Goal: Transaction & Acquisition: Download file/media

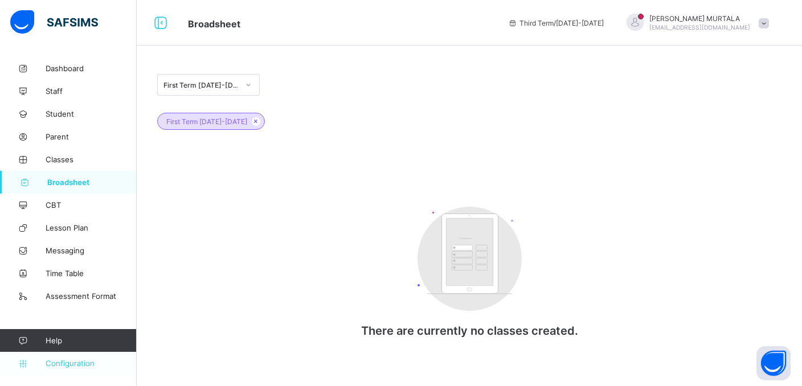
click at [76, 364] on span "Configuration" at bounding box center [91, 363] width 91 height 9
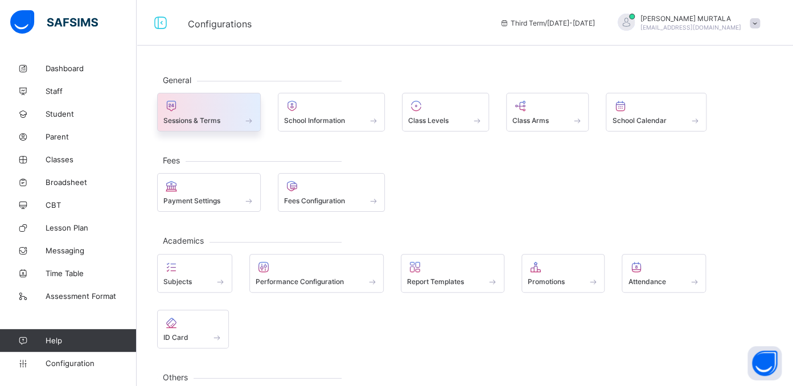
click at [184, 118] on span "Sessions & Terms" at bounding box center [191, 120] width 57 height 9
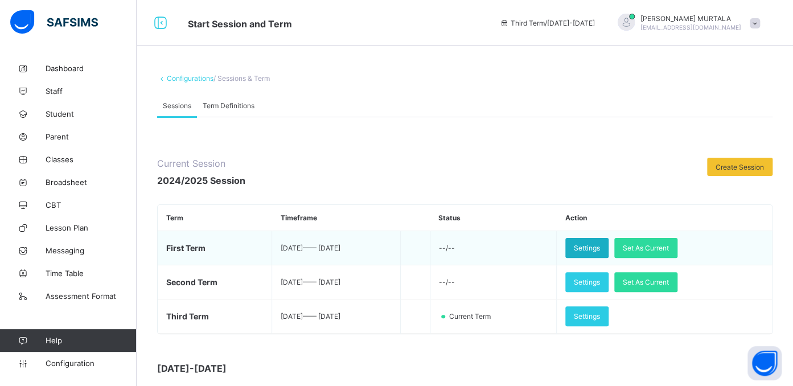
click at [609, 241] on div "Settings" at bounding box center [586, 248] width 43 height 20
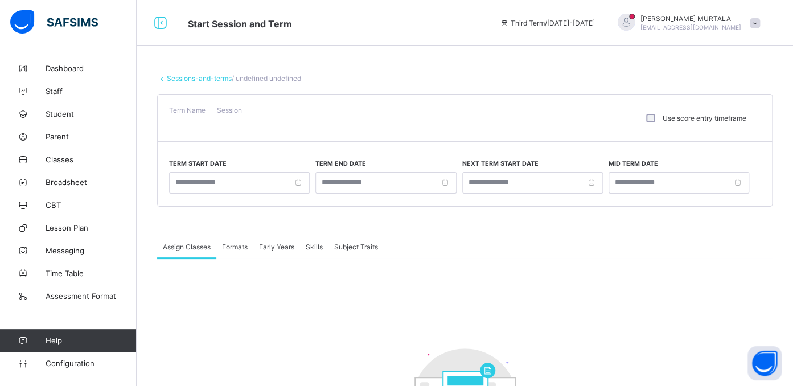
type input "**********"
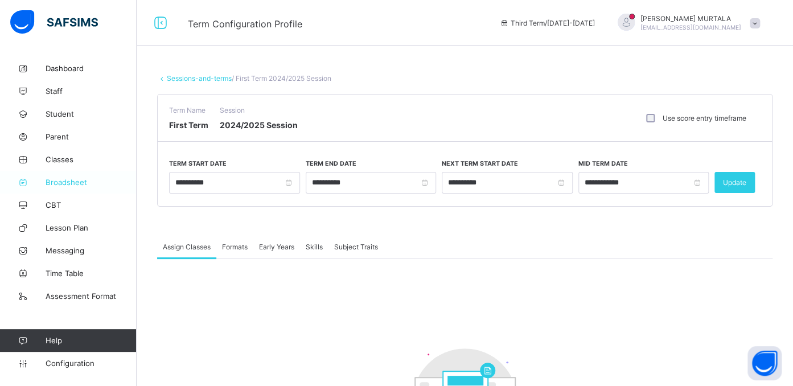
click at [64, 180] on span "Broadsheet" at bounding box center [91, 182] width 91 height 9
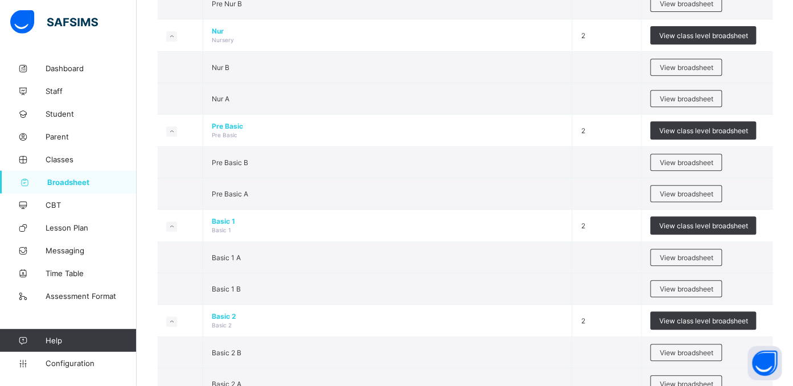
scroll to position [210, 0]
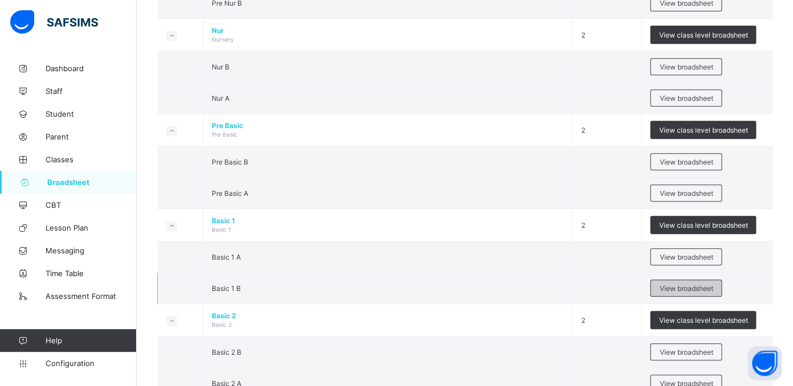
click at [691, 284] on span "View broadsheet" at bounding box center [686, 288] width 54 height 9
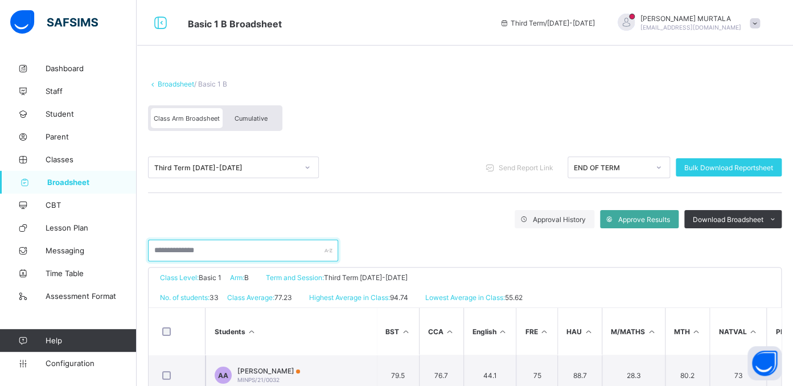
click at [211, 253] on input "text" at bounding box center [243, 251] width 190 height 22
type input "**********"
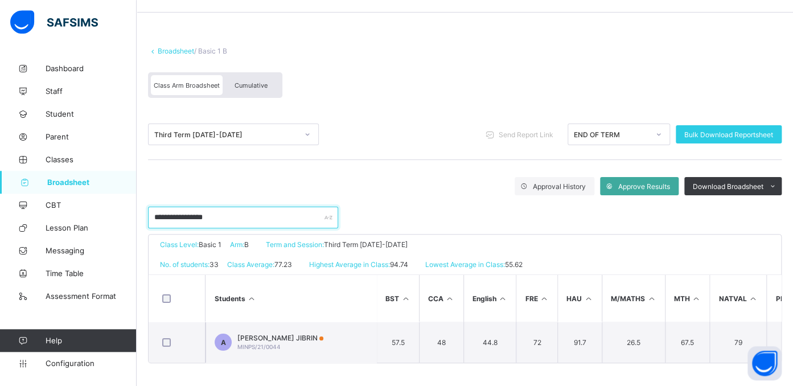
scroll to position [40, 0]
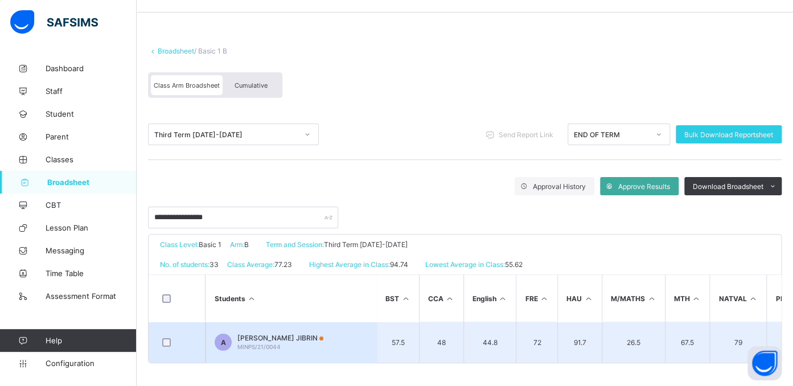
click at [273, 334] on span "AMINA WADA JIBRIN" at bounding box center [280, 338] width 86 height 9
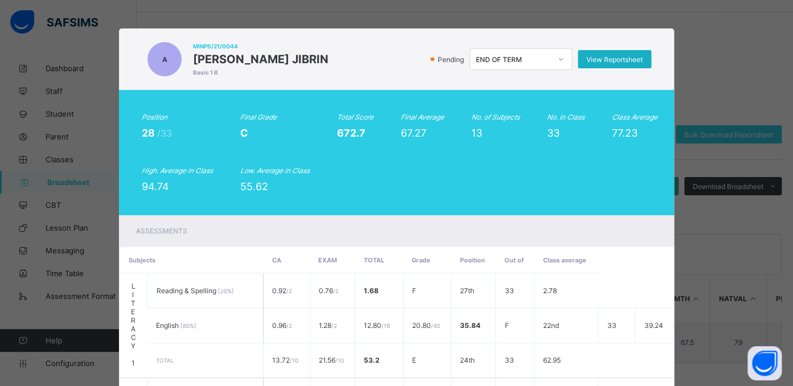
click at [625, 59] on span "View Reportsheet" at bounding box center [615, 59] width 56 height 9
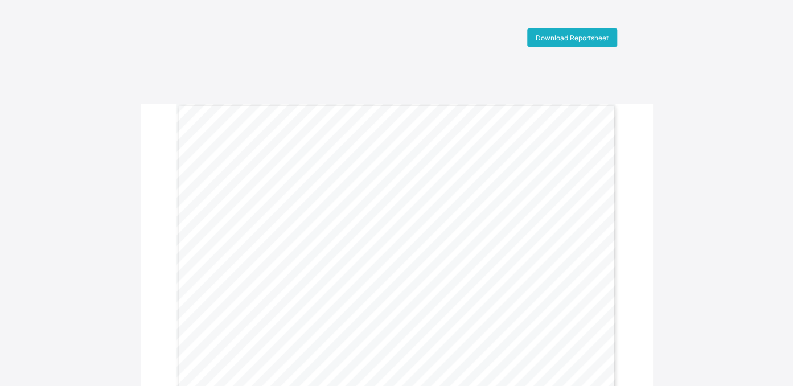
click at [580, 40] on span "Download Reportsheet" at bounding box center [572, 38] width 73 height 9
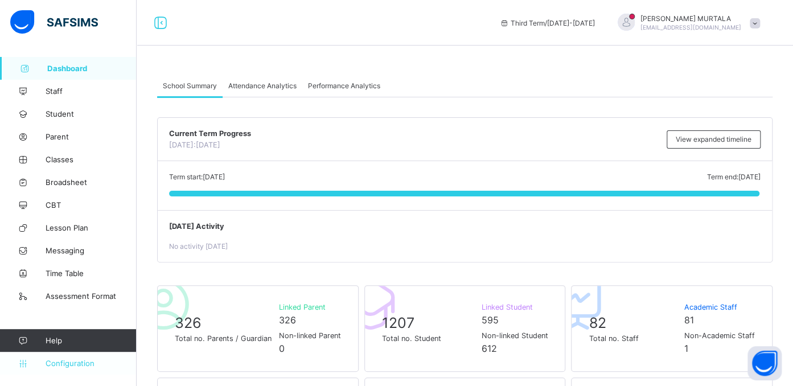
click at [74, 365] on span "Configuration" at bounding box center [91, 363] width 91 height 9
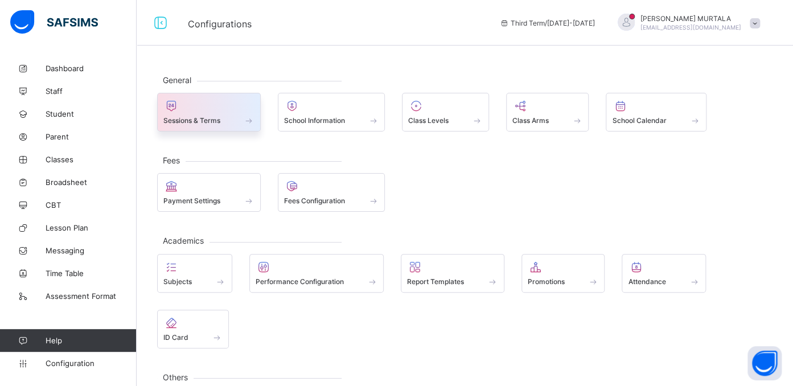
click at [196, 128] on div "Sessions & Terms" at bounding box center [209, 112] width 104 height 39
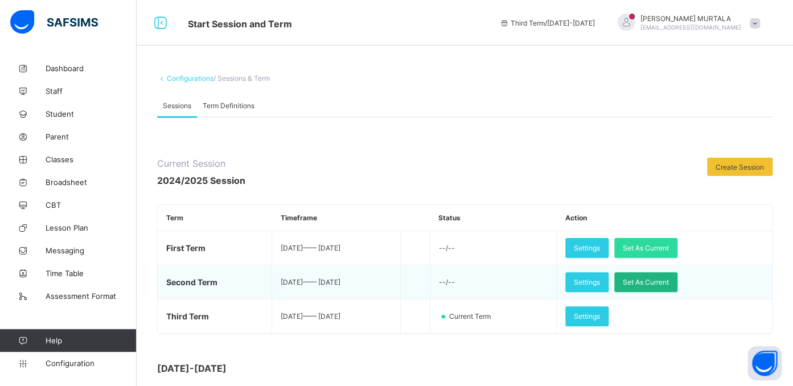
click at [659, 285] on span "Set As Current" at bounding box center [646, 282] width 46 height 9
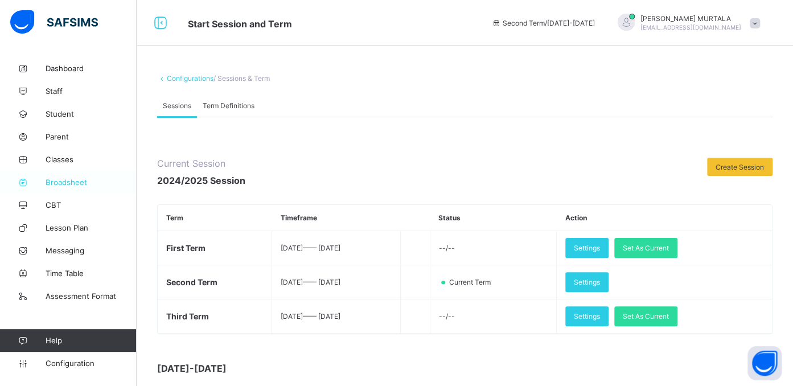
click at [62, 178] on link "Broadsheet" at bounding box center [68, 182] width 137 height 23
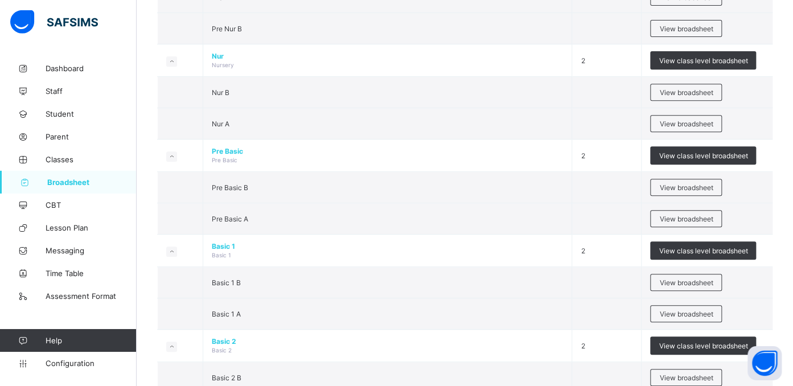
scroll to position [210, 0]
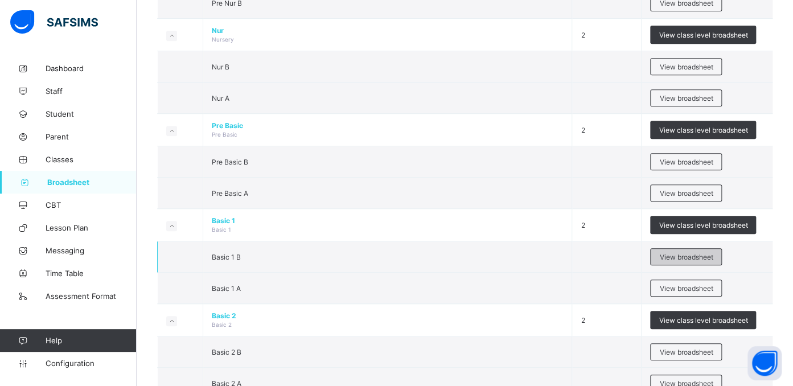
click at [696, 253] on span "View broadsheet" at bounding box center [686, 257] width 54 height 9
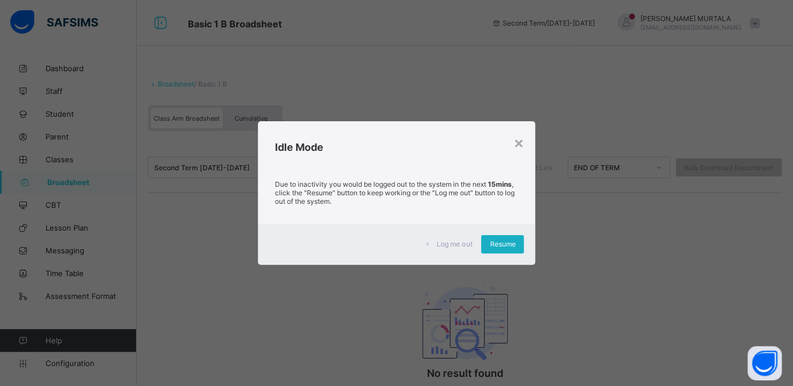
click at [508, 244] on span "Resume" at bounding box center [503, 244] width 26 height 9
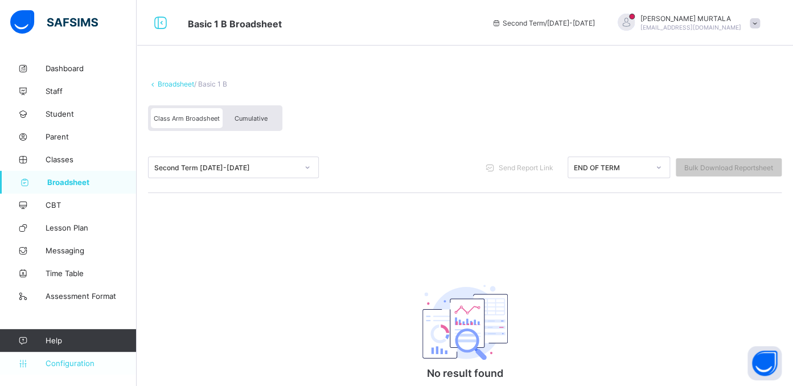
click at [67, 367] on span "Configuration" at bounding box center [91, 363] width 91 height 9
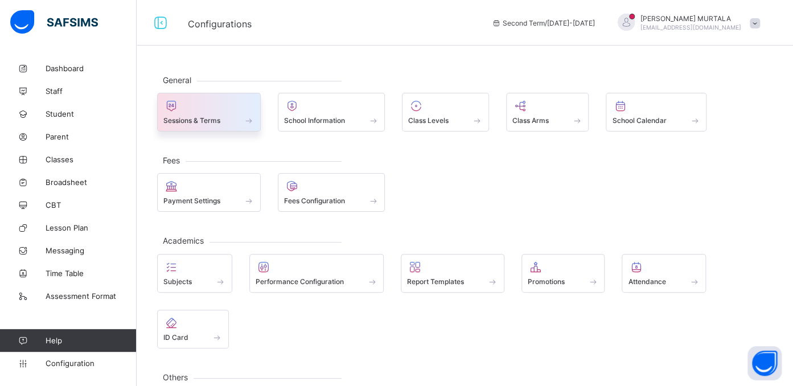
click at [188, 118] on span "Sessions & Terms" at bounding box center [191, 120] width 57 height 9
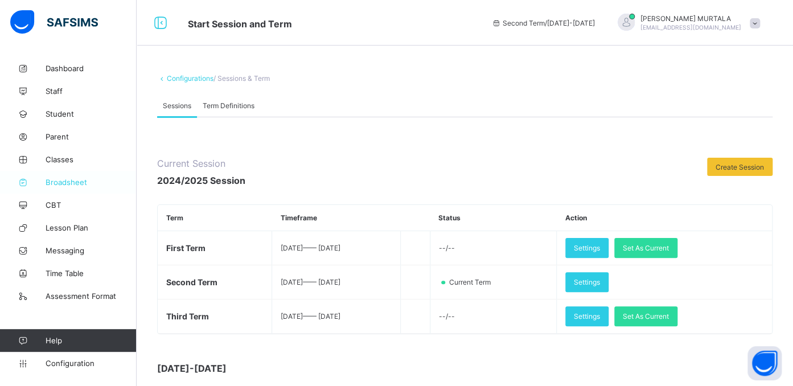
click at [62, 181] on span "Broadsheet" at bounding box center [91, 182] width 91 height 9
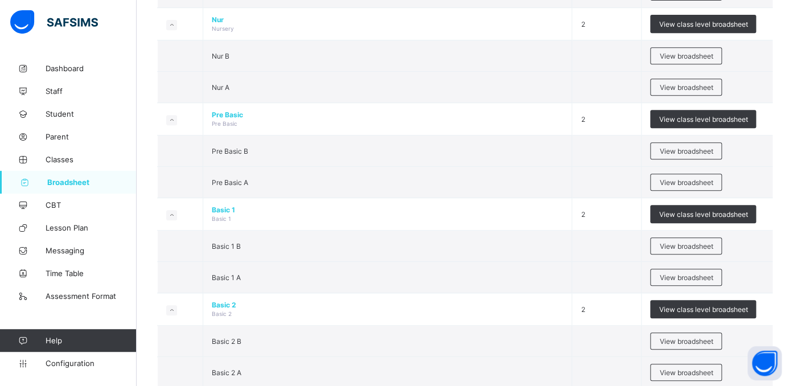
scroll to position [240, 0]
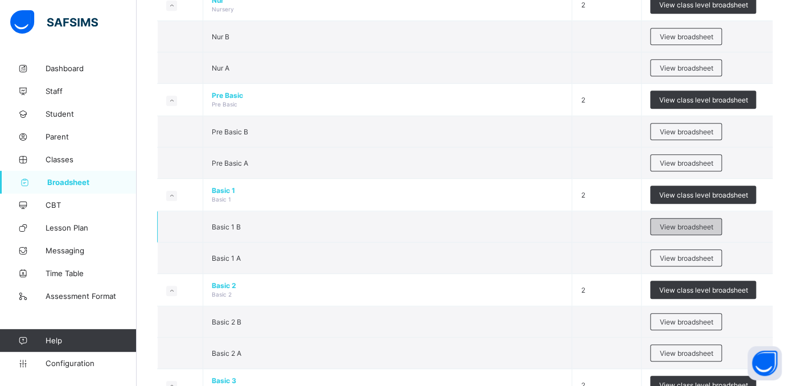
click at [692, 223] on span "View broadsheet" at bounding box center [686, 227] width 54 height 9
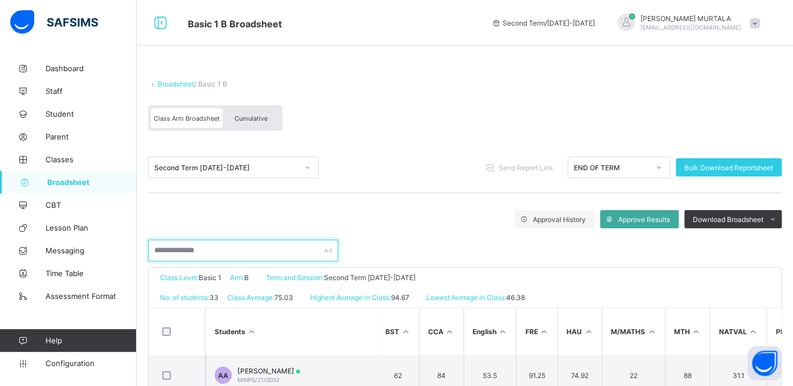
click at [226, 247] on input "text" at bounding box center [243, 251] width 190 height 22
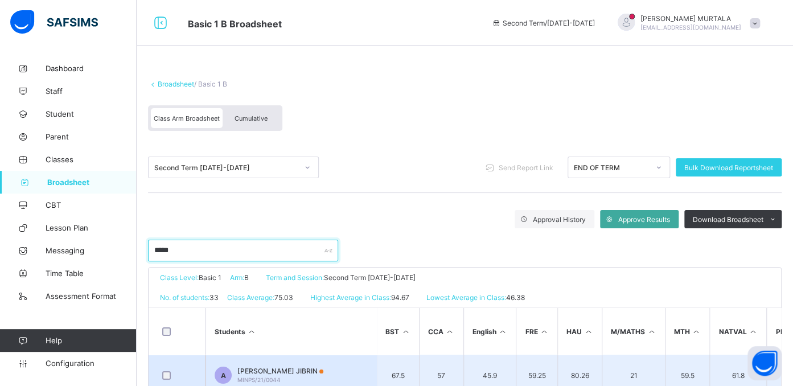
type input "*****"
click at [271, 370] on span "AMINA WADA JIBRIN" at bounding box center [280, 371] width 86 height 9
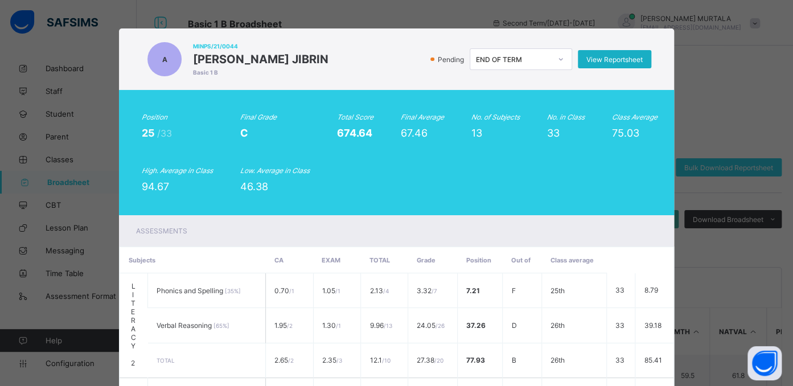
click at [599, 63] on div "View Reportsheet" at bounding box center [614, 59] width 73 height 18
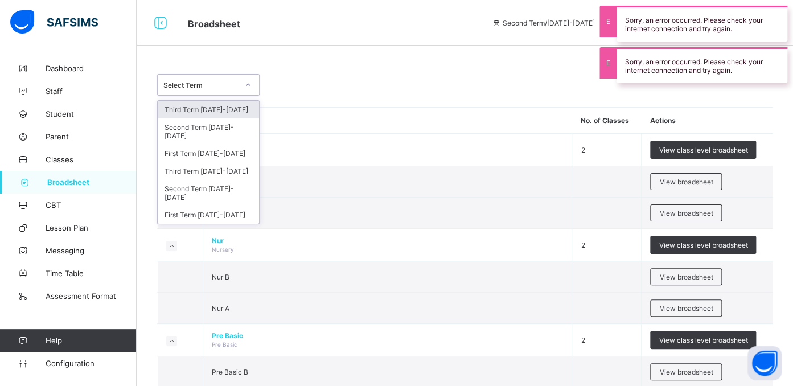
click at [244, 87] on div at bounding box center [248, 85] width 19 height 18
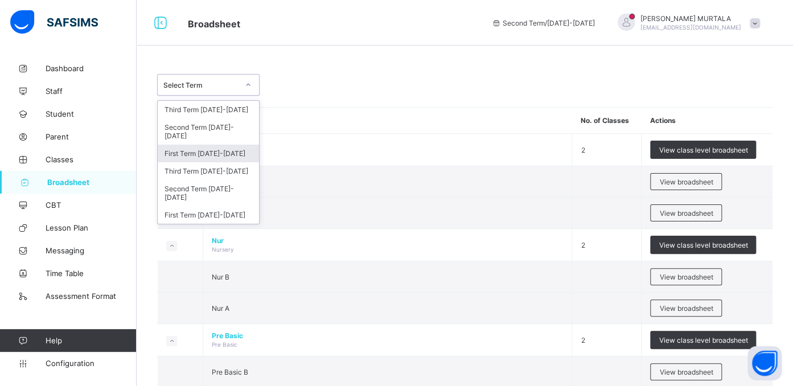
click at [198, 145] on div "First Term 2025-2026" at bounding box center [208, 154] width 101 height 18
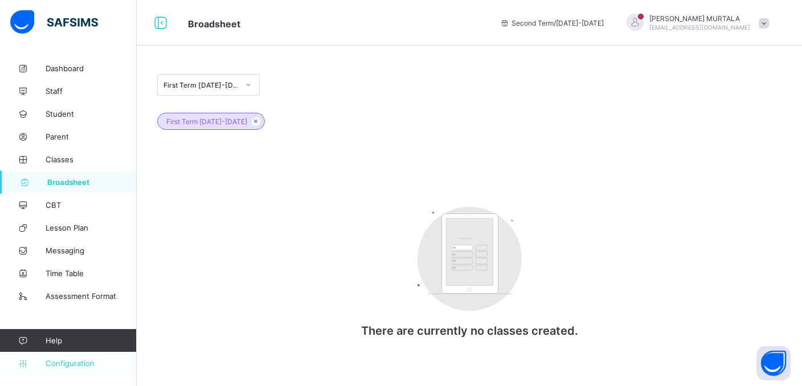
click at [71, 360] on span "Configuration" at bounding box center [91, 363] width 91 height 9
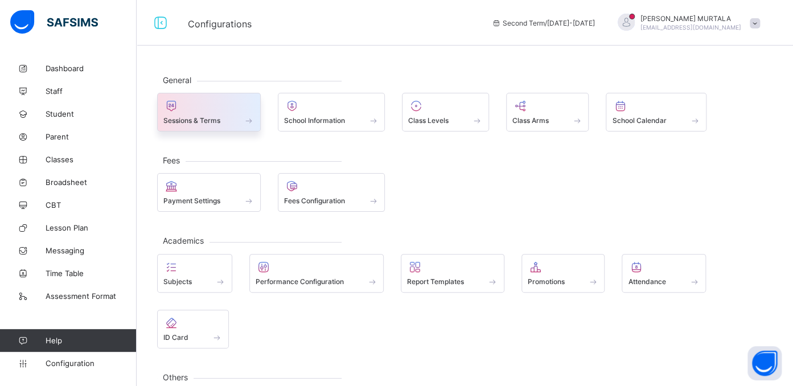
click at [195, 113] on span at bounding box center [208, 114] width 91 height 3
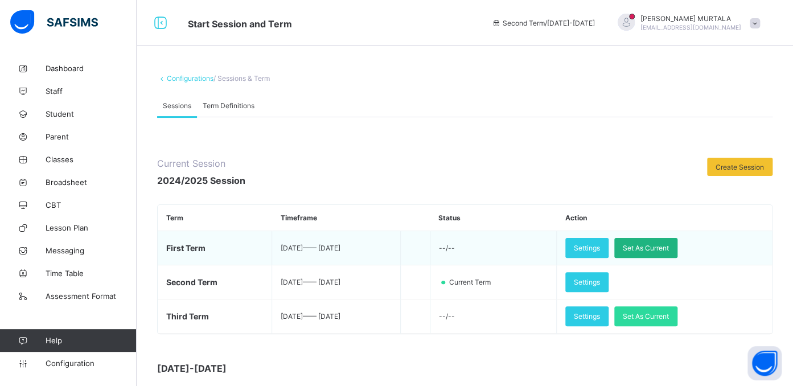
click at [664, 246] on span "Set As Current" at bounding box center [646, 248] width 46 height 9
click at [649, 250] on span "Set As Current" at bounding box center [646, 248] width 46 height 9
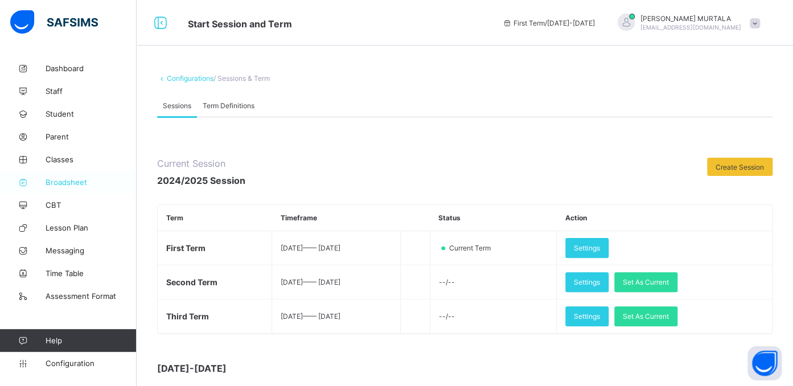
click at [69, 179] on span "Broadsheet" at bounding box center [91, 182] width 91 height 9
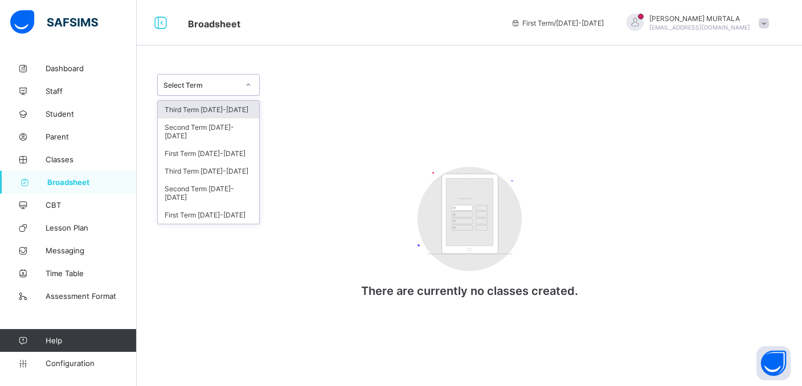
click at [248, 87] on icon at bounding box center [248, 84] width 7 height 11
click at [196, 147] on div "First Term 2025-2026" at bounding box center [208, 154] width 101 height 18
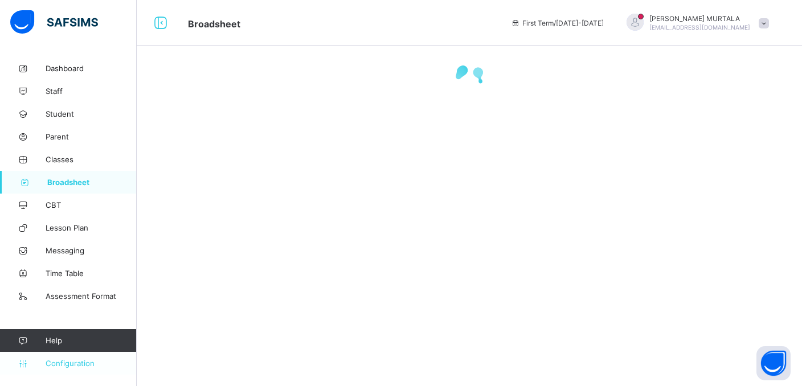
click at [81, 362] on span "Configuration" at bounding box center [91, 363] width 91 height 9
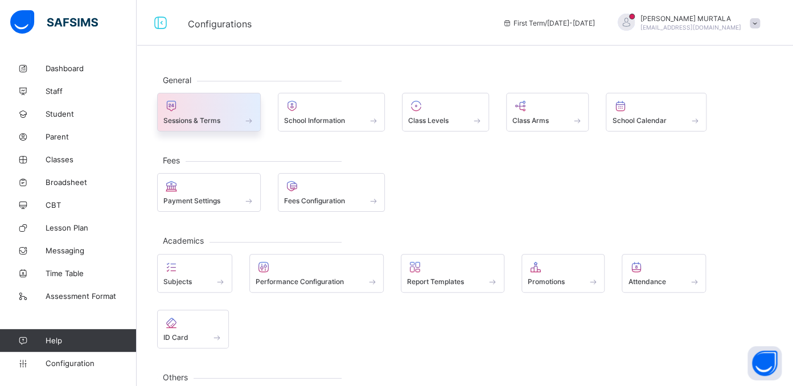
click at [202, 114] on span at bounding box center [208, 114] width 91 height 3
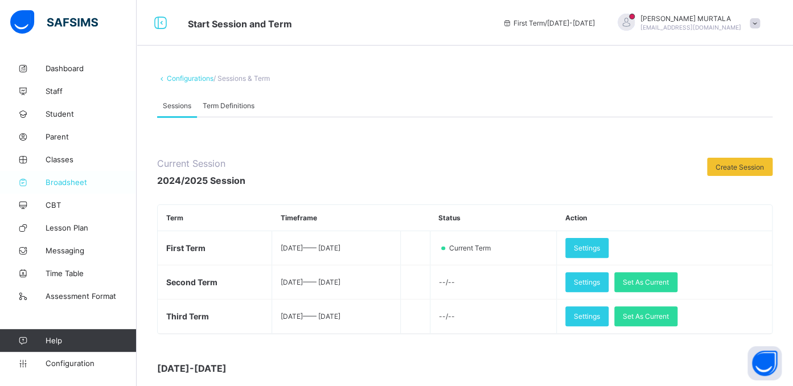
click at [71, 179] on span "Broadsheet" at bounding box center [91, 182] width 91 height 9
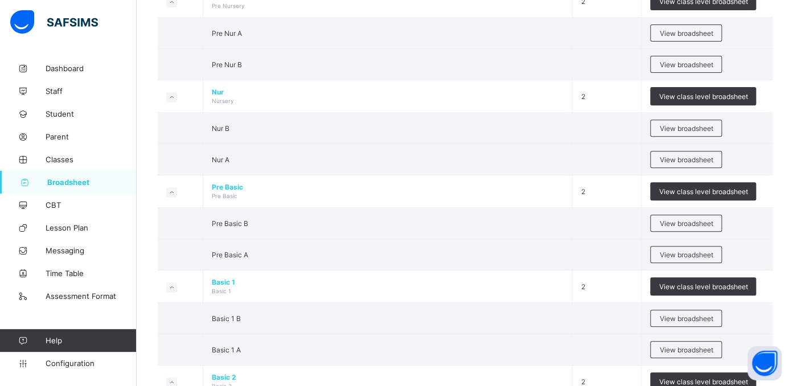
scroll to position [150, 0]
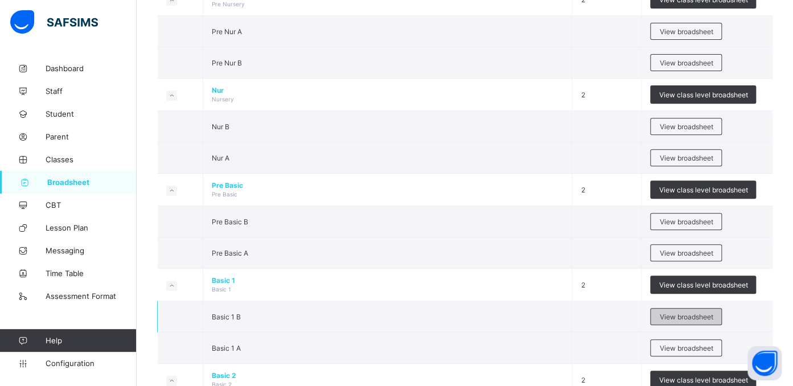
click at [693, 315] on span "View broadsheet" at bounding box center [686, 317] width 54 height 9
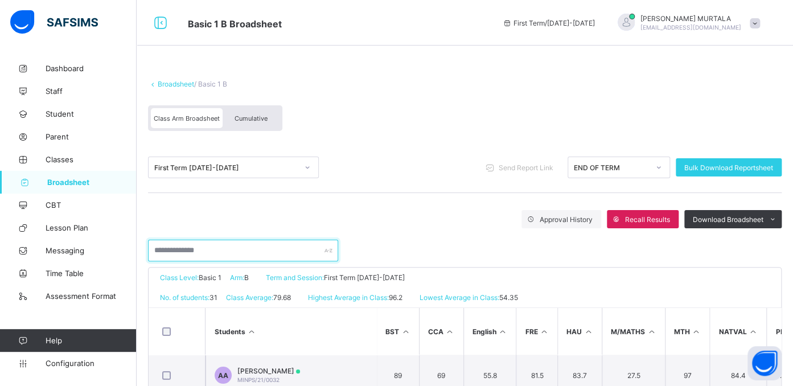
click at [215, 252] on input "text" at bounding box center [243, 251] width 190 height 22
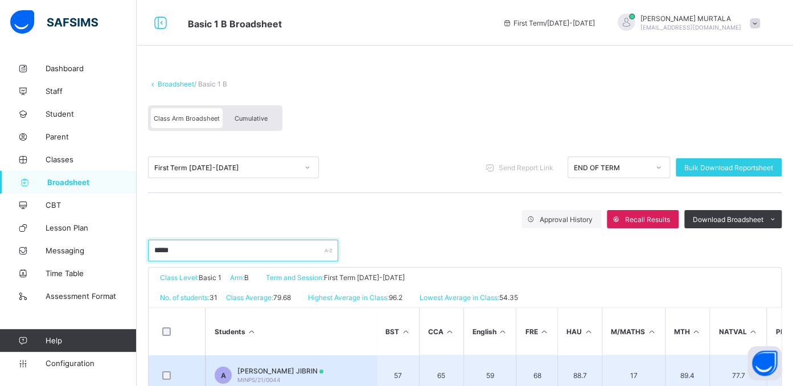
type input "*****"
click at [256, 371] on span "AMINA WADA JIBRIN" at bounding box center [280, 371] width 86 height 9
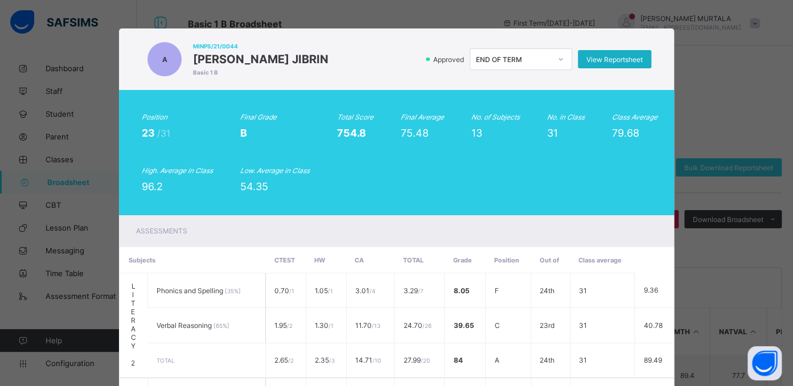
click at [604, 56] on span "View Reportsheet" at bounding box center [615, 59] width 56 height 9
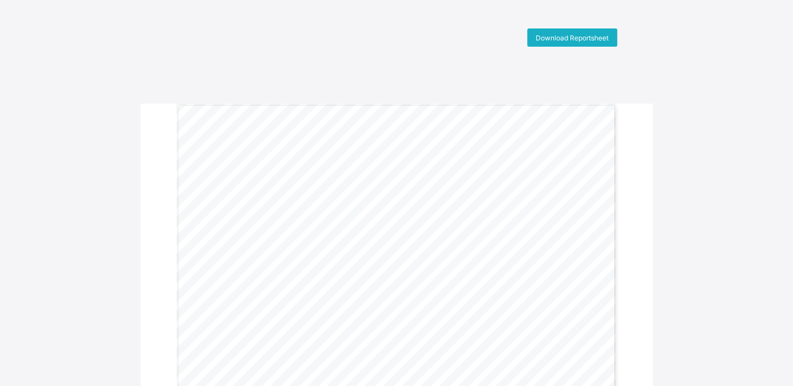
click at [579, 37] on span "Download Reportsheet" at bounding box center [572, 38] width 73 height 9
click at [567, 35] on span "Download Reportsheet" at bounding box center [572, 38] width 73 height 9
